Goal: Task Accomplishment & Management: Use online tool/utility

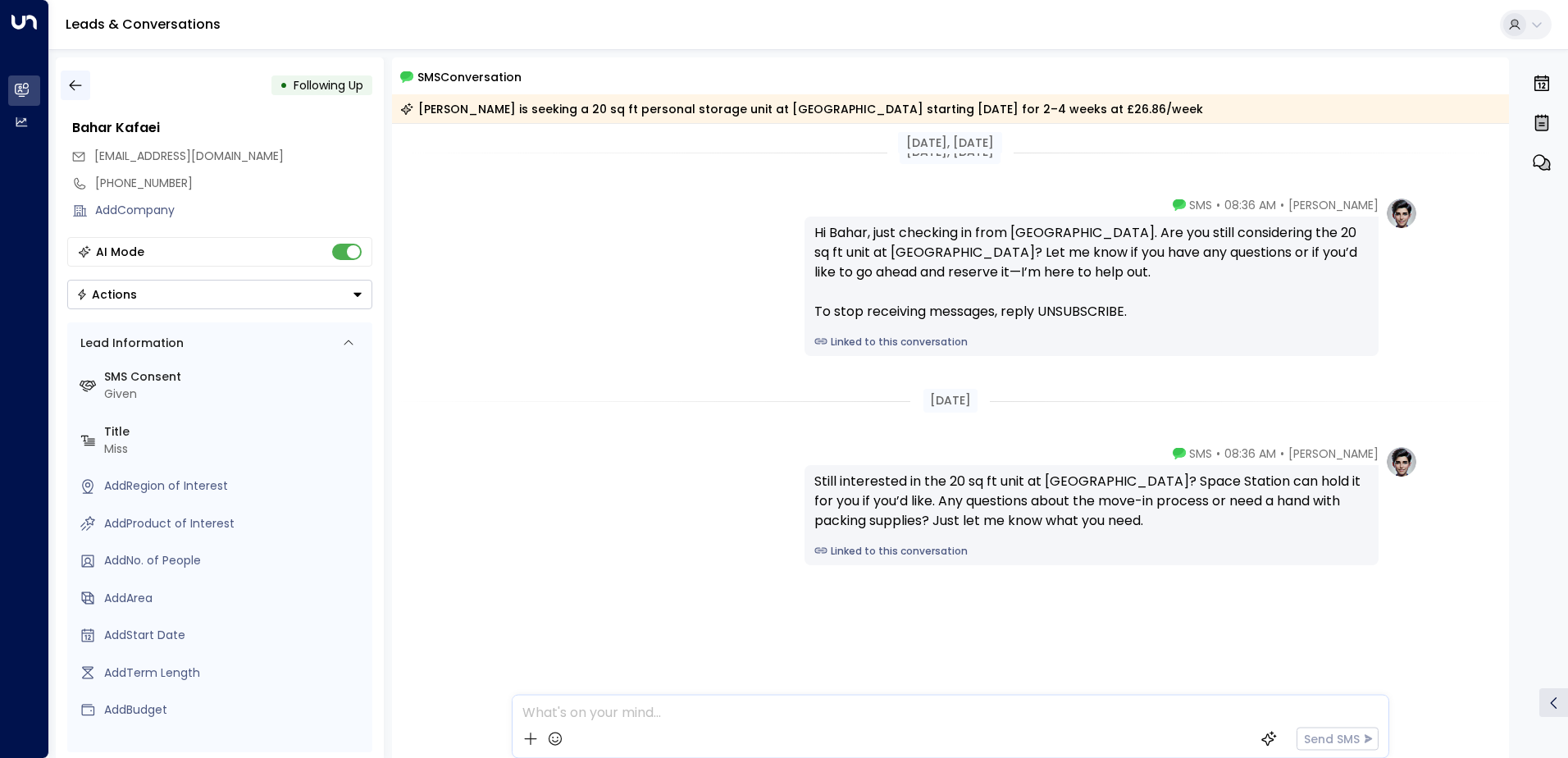
click at [78, 79] on icon "button" at bounding box center [75, 84] width 16 height 16
click at [77, 77] on button "button" at bounding box center [75, 85] width 30 height 30
click at [84, 80] on button "button" at bounding box center [75, 85] width 30 height 30
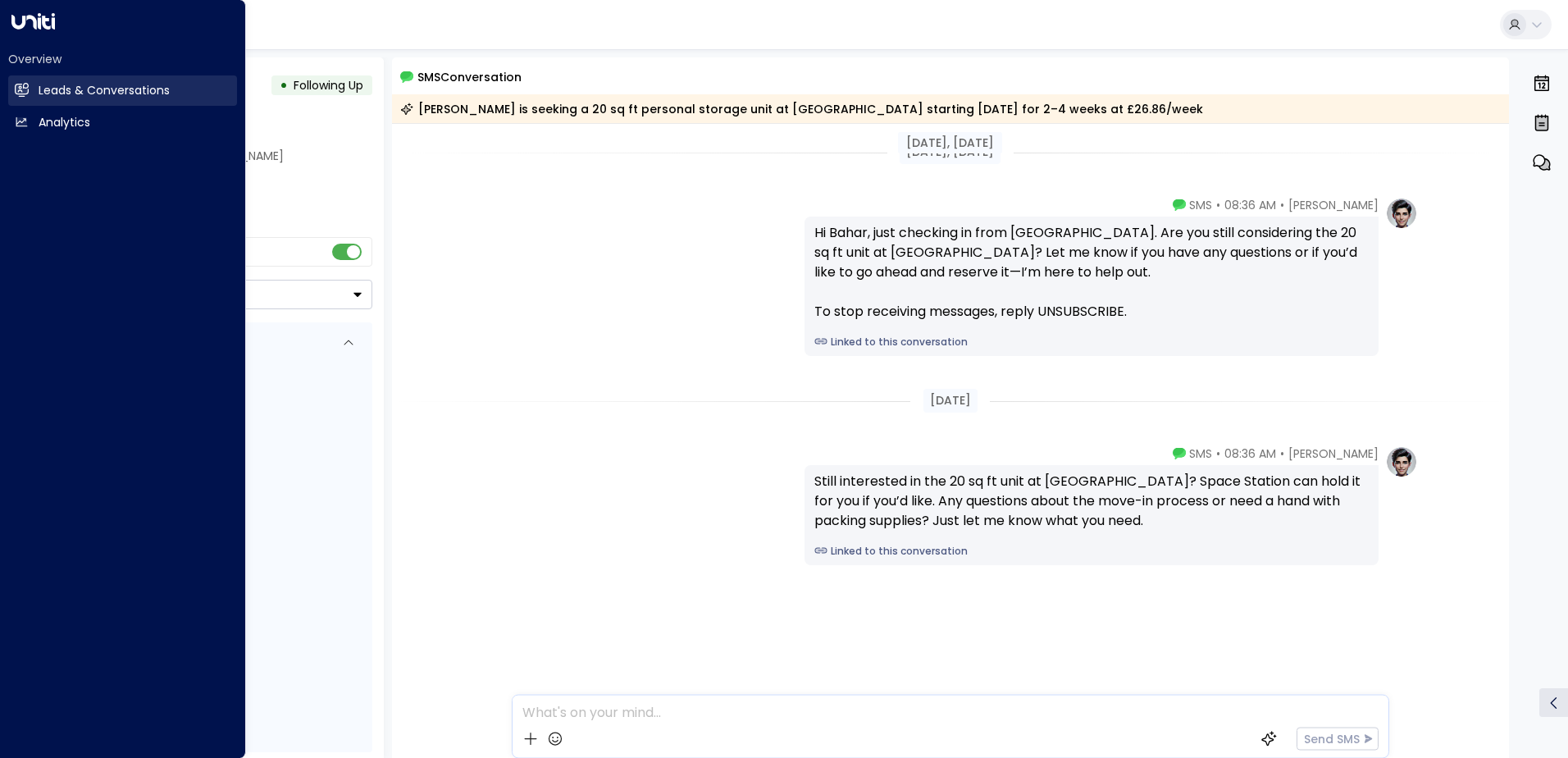
click at [80, 92] on h2 "Leads & Conversations" at bounding box center [103, 91] width 131 height 17
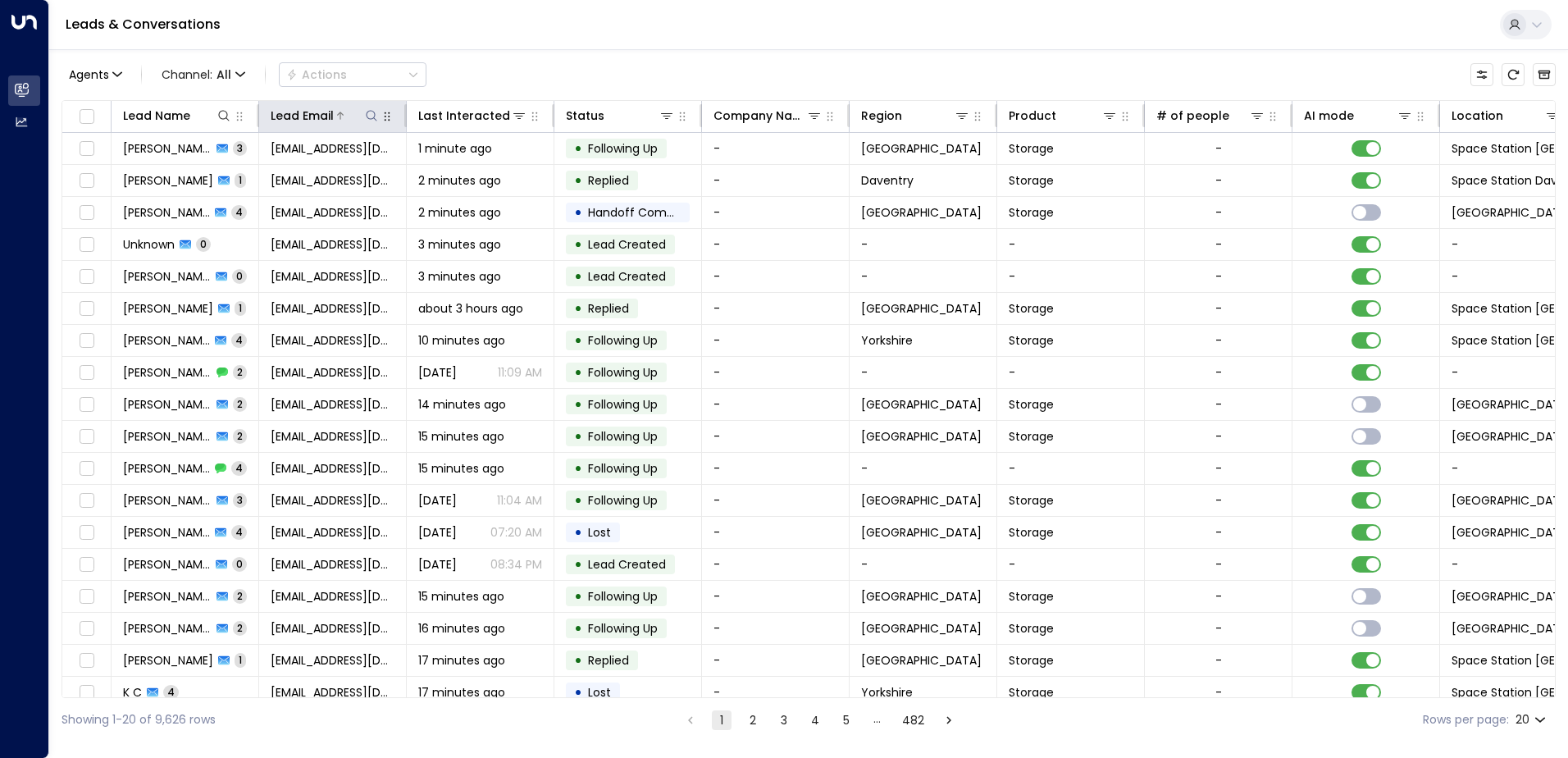
click at [372, 120] on icon at bounding box center [372, 116] width 13 height 13
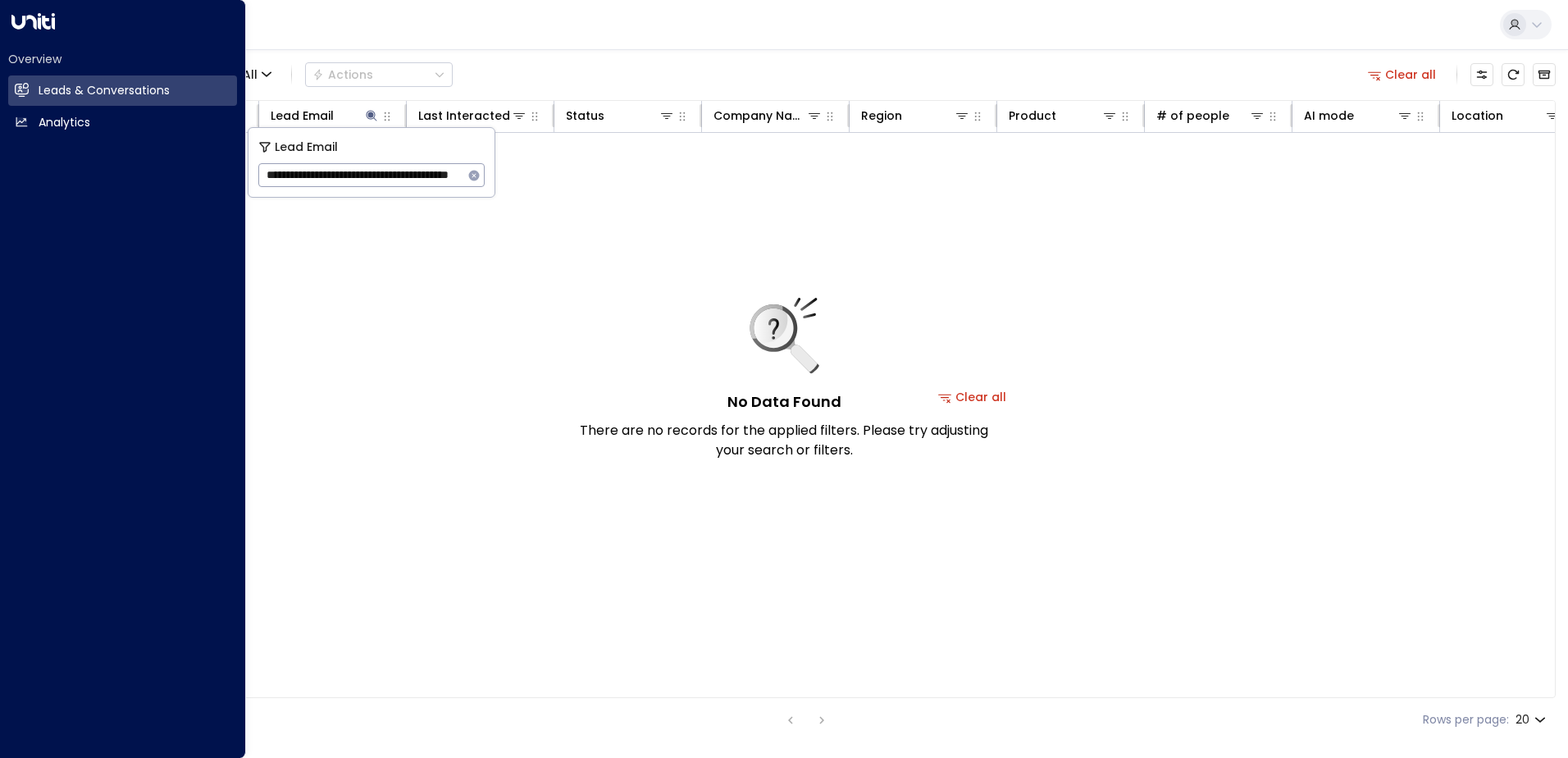
drag, startPoint x: 287, startPoint y: 175, endPoint x: 8, endPoint y: 159, distance: 279.5
click at [8, 159] on body "**********" at bounding box center [784, 371] width 1568 height 742
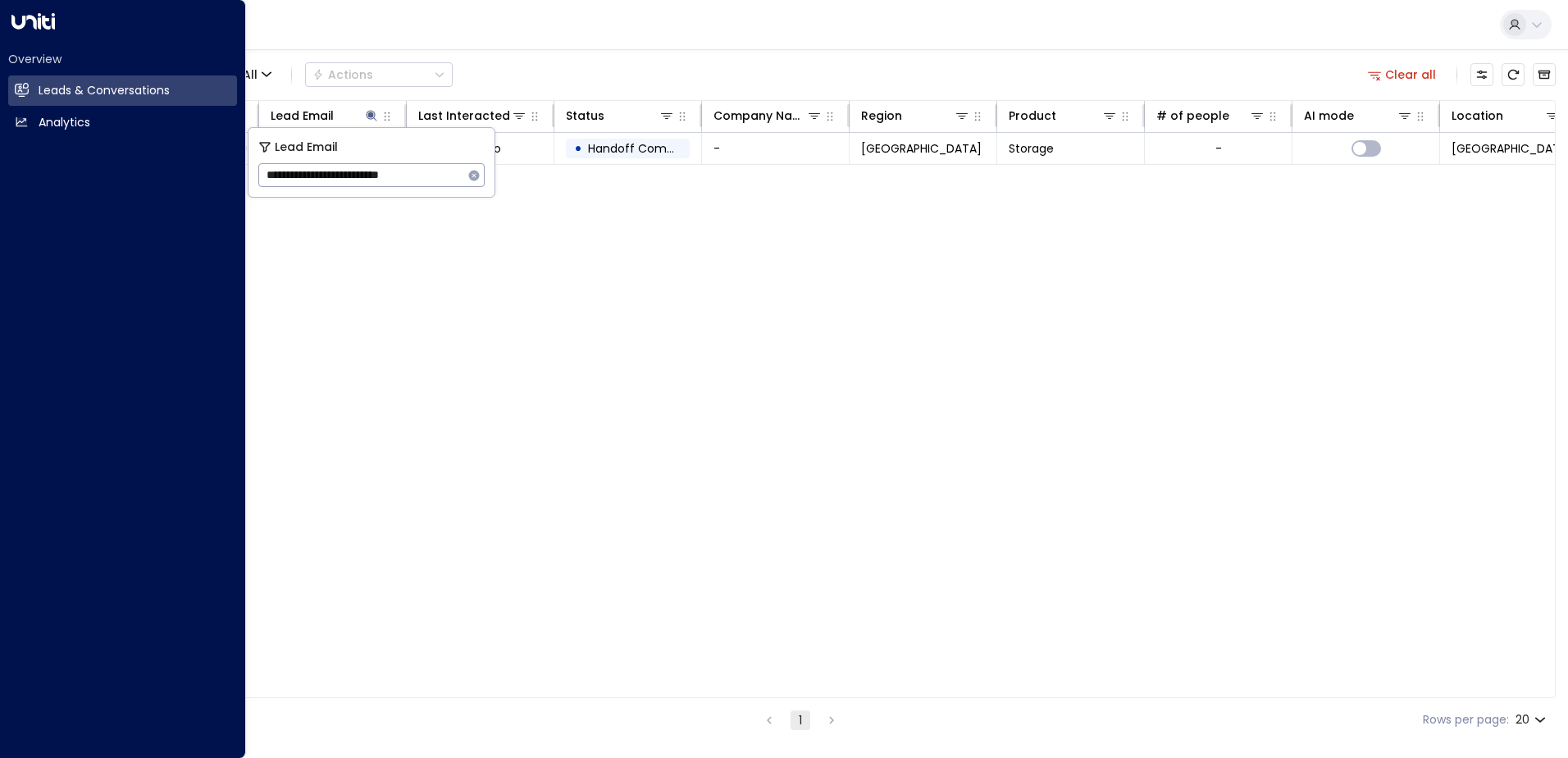
type input "**********"
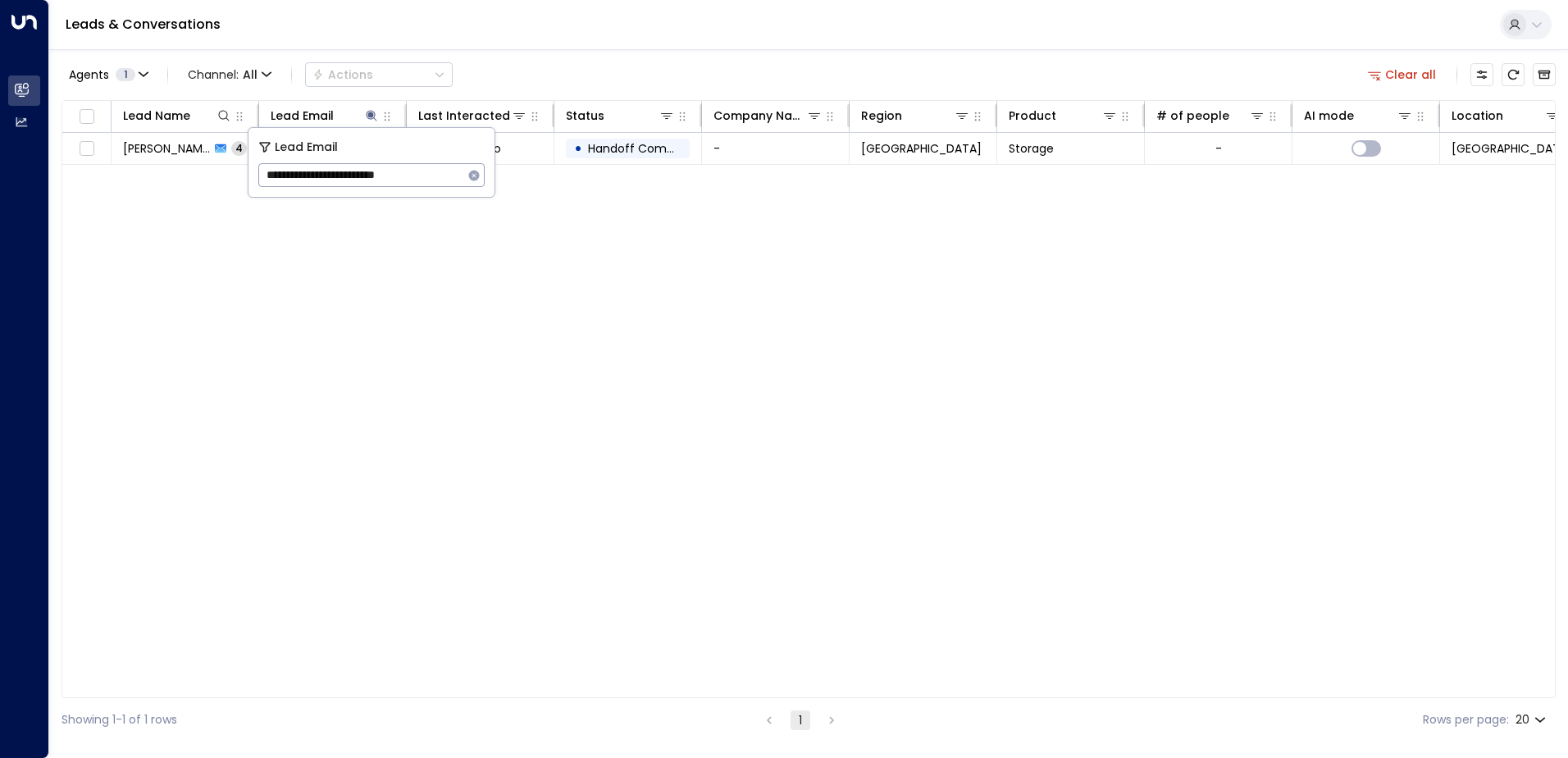
click at [737, 284] on div "Lead Name Lead Email Last Interacted Status Company Name Region Product # of pe…" at bounding box center [808, 399] width 1494 height 598
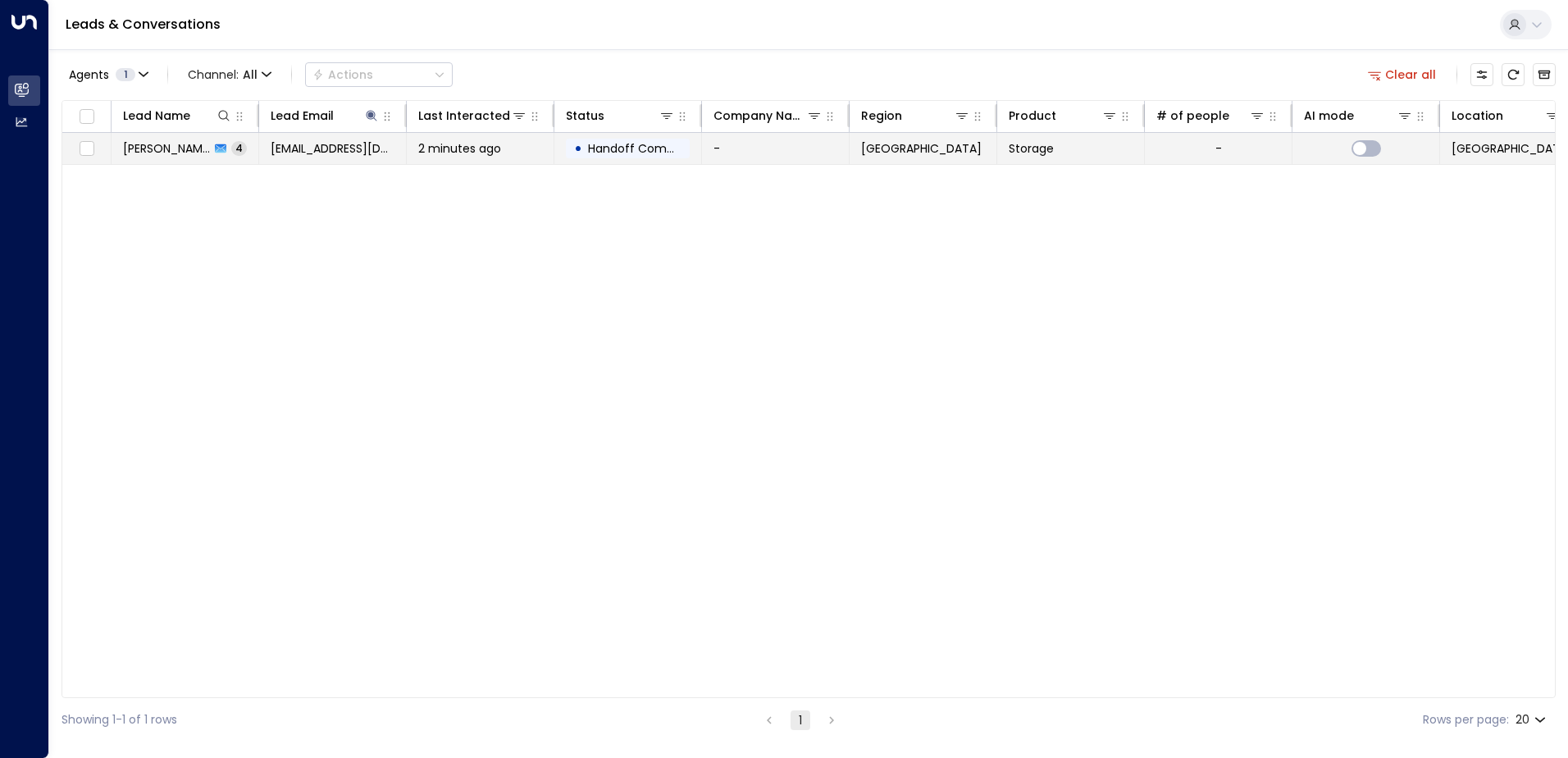
click at [648, 141] on span "Handoff Completed" at bounding box center [646, 148] width 116 height 16
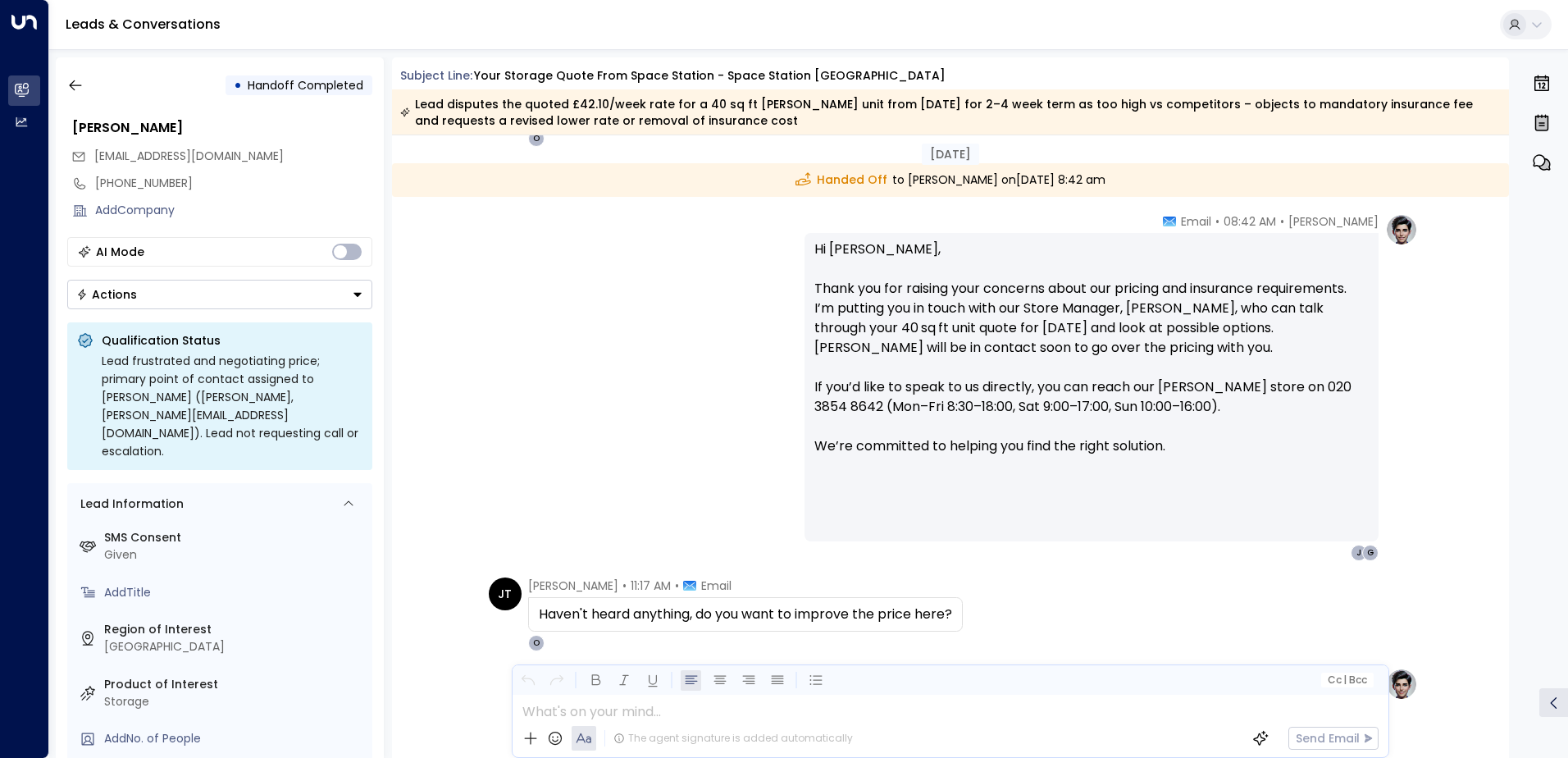
scroll to position [1539, 0]
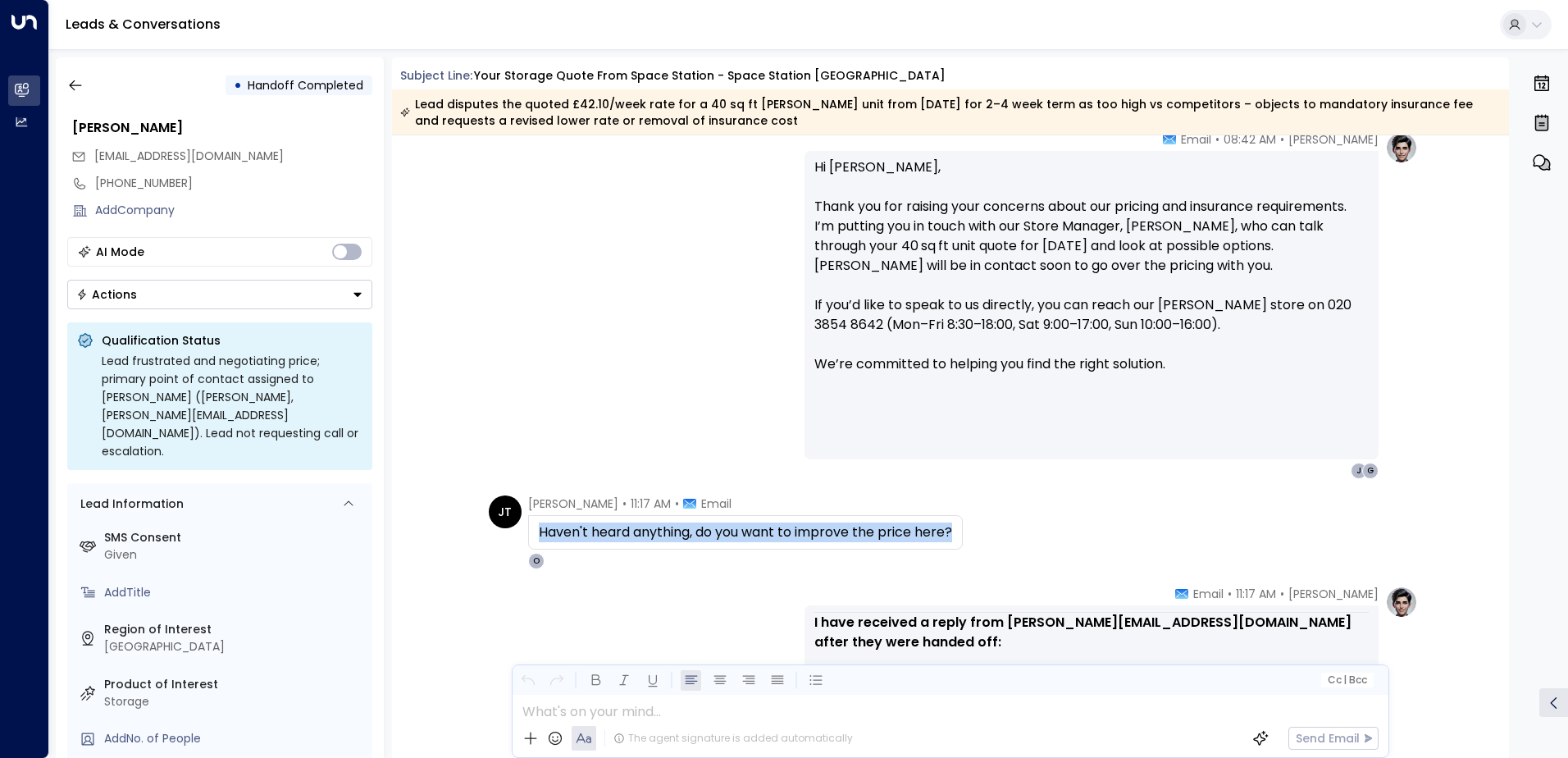
drag, startPoint x: 950, startPoint y: 532, endPoint x: 533, endPoint y: 544, distance: 417.2
click at [533, 544] on div "Haven't heard anything, do you want to improve the price here?" at bounding box center [745, 533] width 435 height 34
drag, startPoint x: 533, startPoint y: 544, endPoint x: 571, endPoint y: 533, distance: 39.6
copy div "Haven't heard anything, do you want to improve the price here?"
